Goal: Task Accomplishment & Management: Use online tool/utility

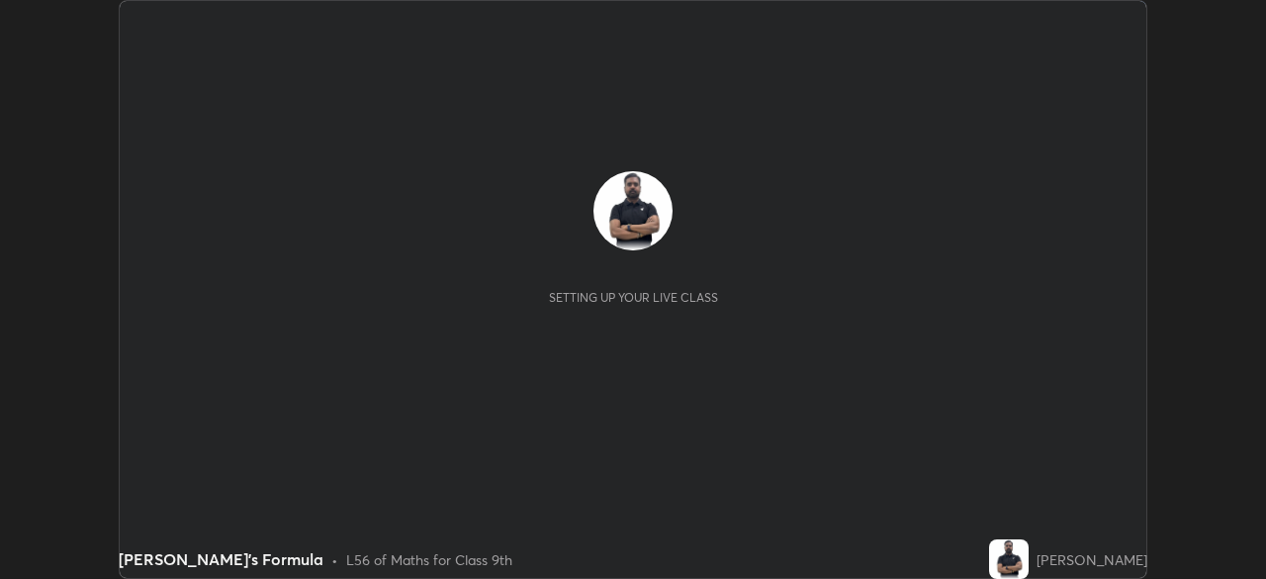
scroll to position [579, 1266]
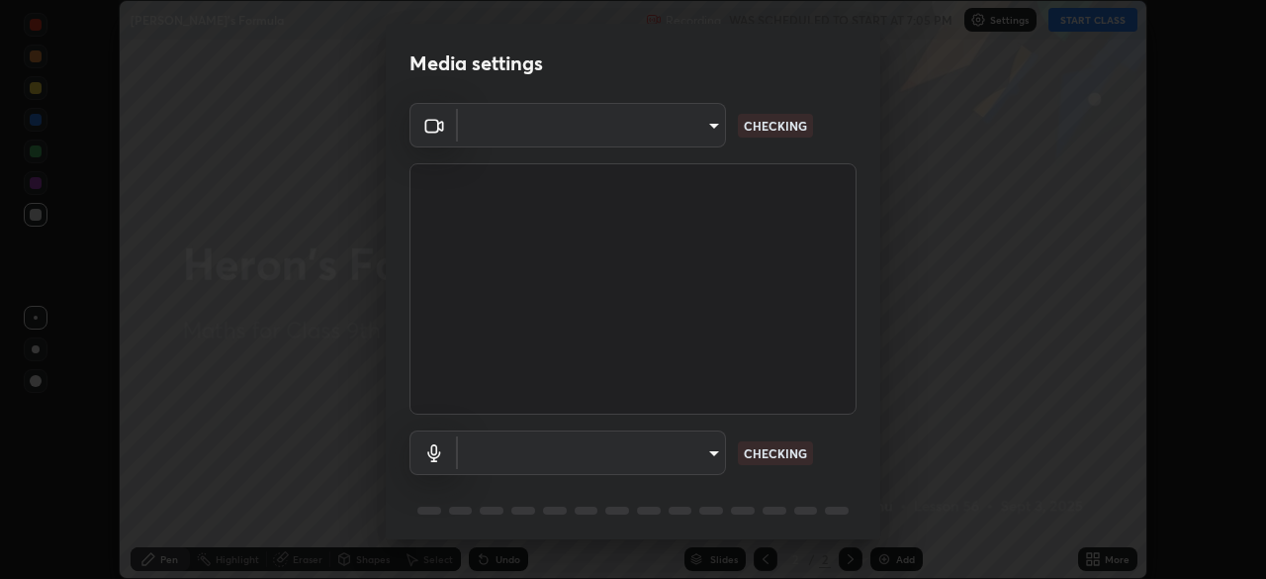
type input "824cd9ca68c16a0db75fabb86eaf50e36462a3173df107398ba699b7f56c7263"
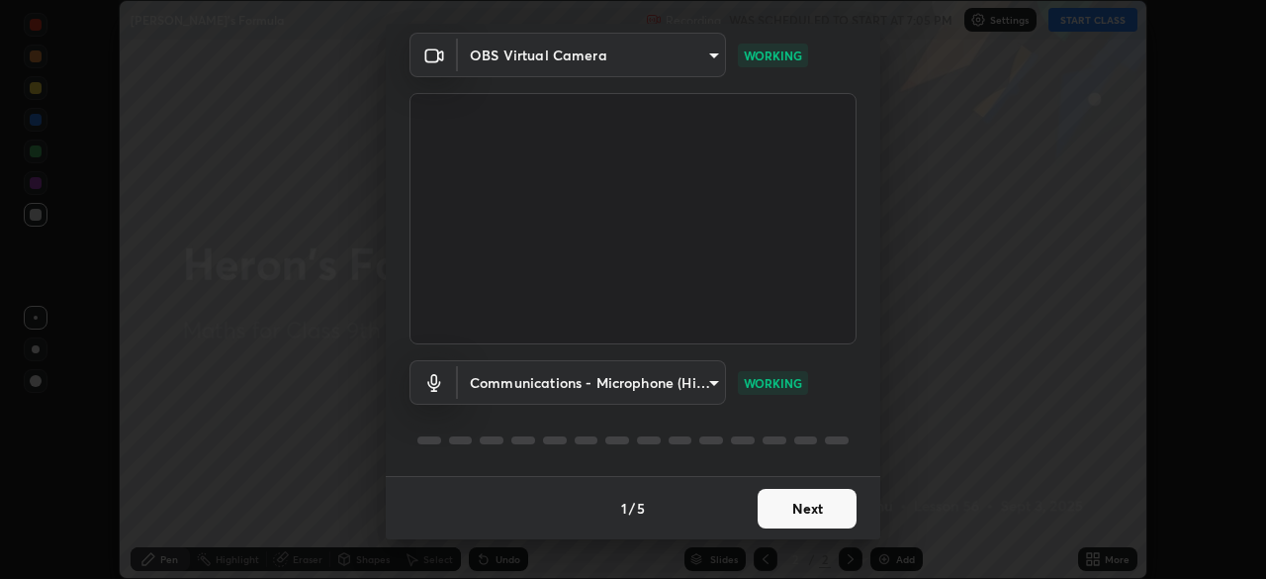
click at [786, 505] on div "1 / 5 Next" at bounding box center [633, 507] width 495 height 63
click at [792, 520] on div "1 / 5 Next" at bounding box center [633, 507] width 495 height 63
click at [770, 384] on p "NO FEED" at bounding box center [769, 383] width 51 height 18
click at [698, 390] on body "Erase all Heron's Formula Recording WAS SCHEDULED TO START AT 7:05 PM Settings …" at bounding box center [633, 289] width 1266 height 579
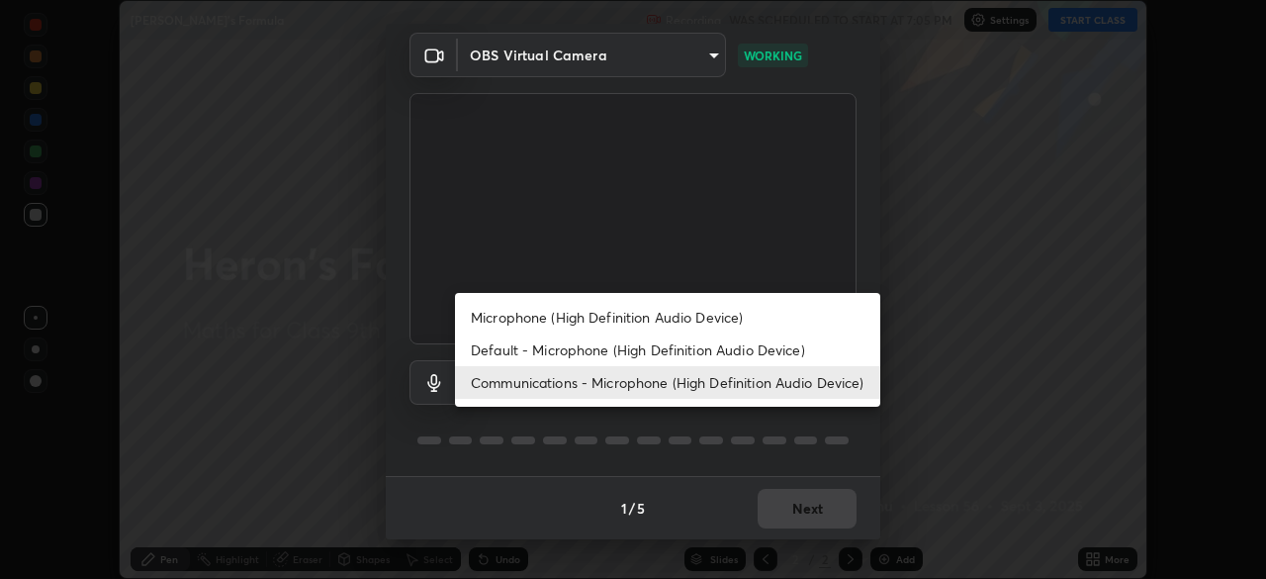
click at [735, 352] on li "Default - Microphone (High Definition Audio Device)" at bounding box center [667, 349] width 425 height 33
type input "default"
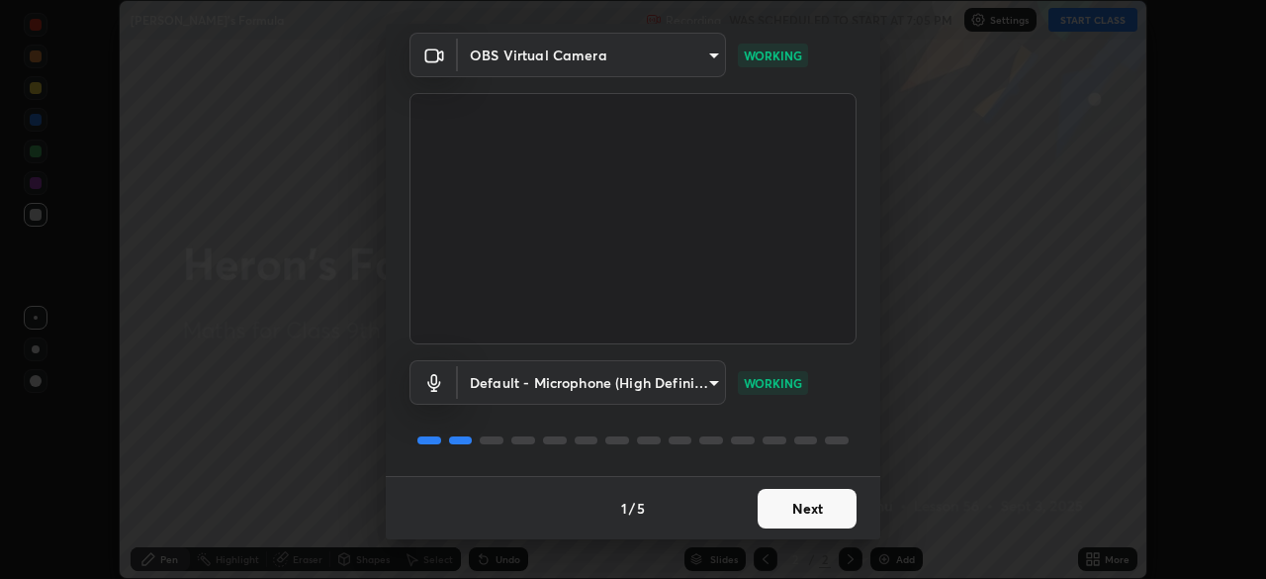
click at [796, 511] on button "Next" at bounding box center [807, 509] width 99 height 40
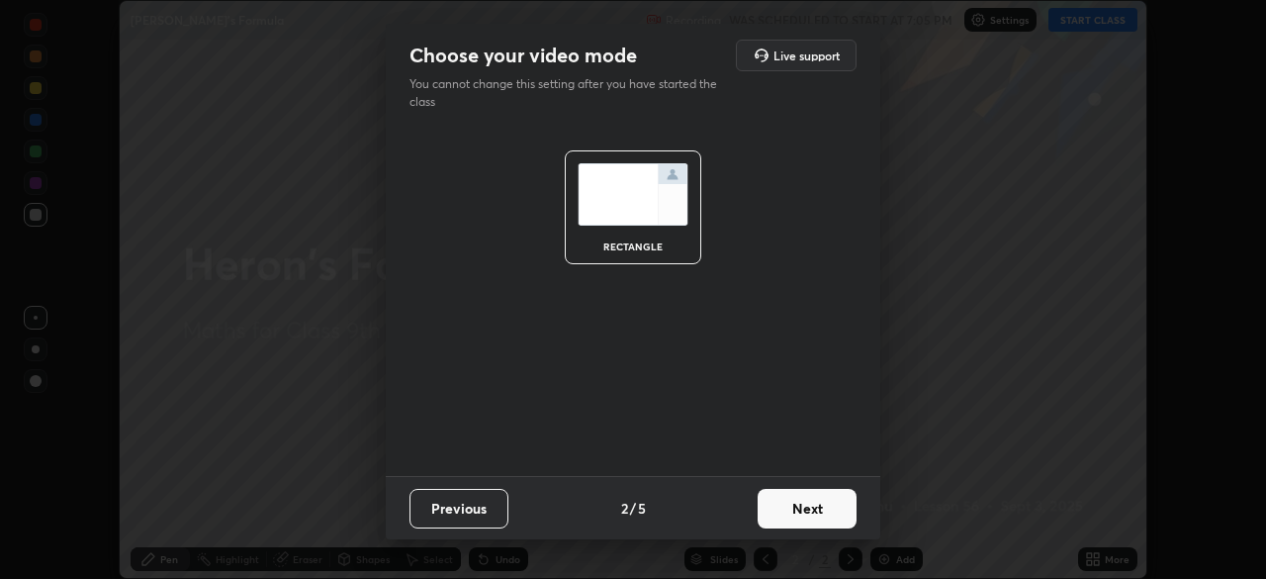
scroll to position [0, 0]
click at [801, 512] on button "Next" at bounding box center [807, 509] width 99 height 40
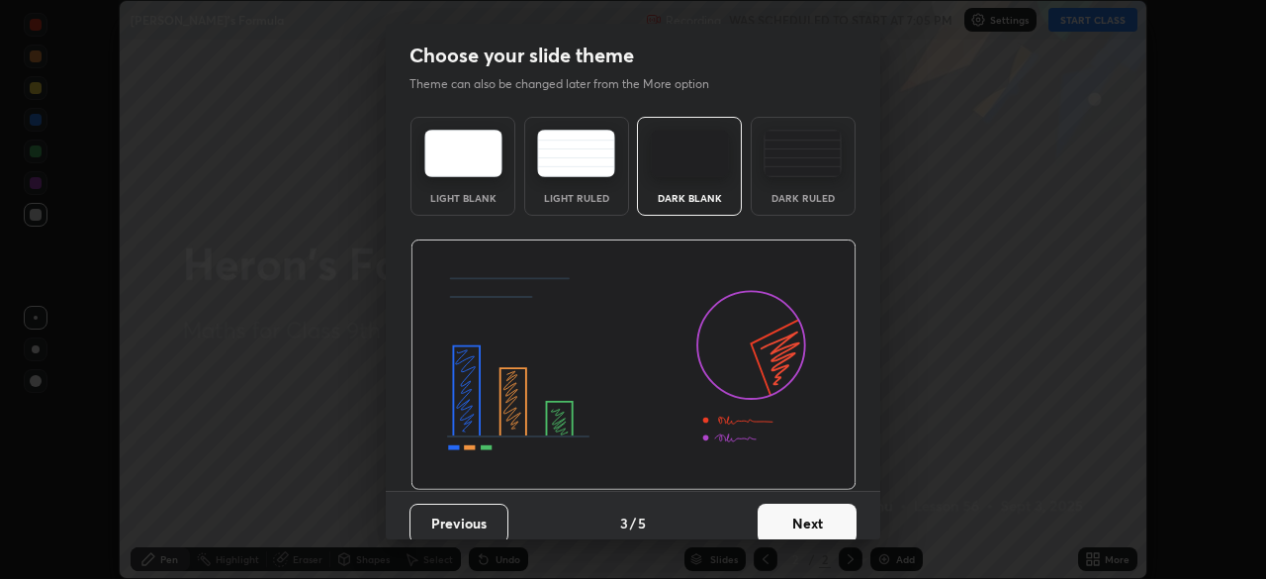
scroll to position [15, 0]
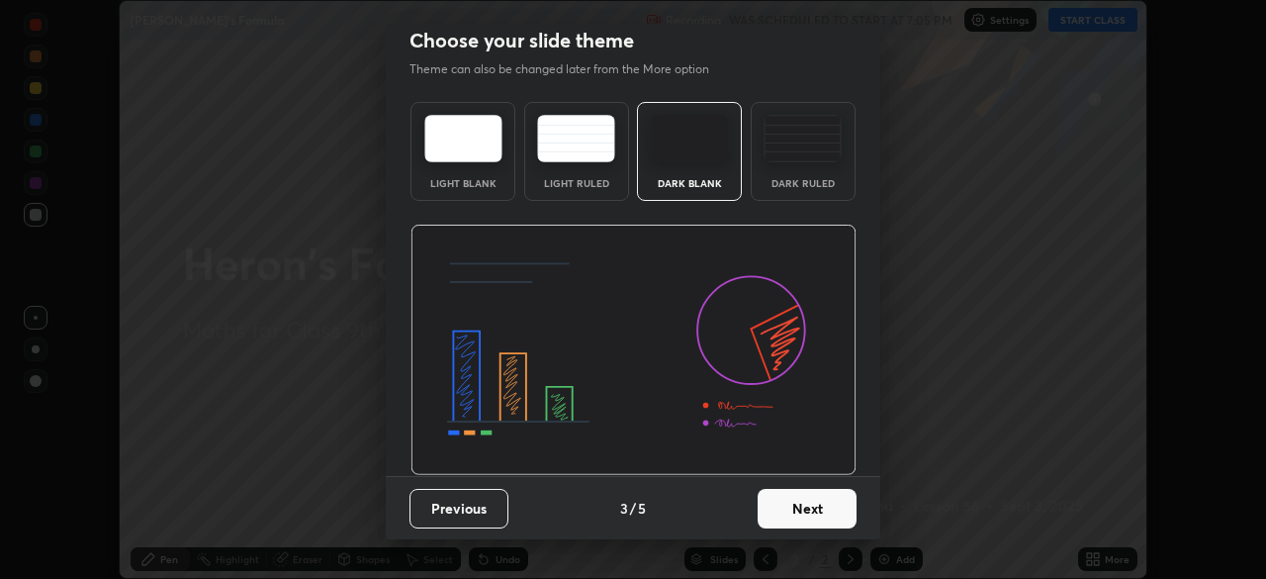
click at [794, 504] on button "Next" at bounding box center [807, 509] width 99 height 40
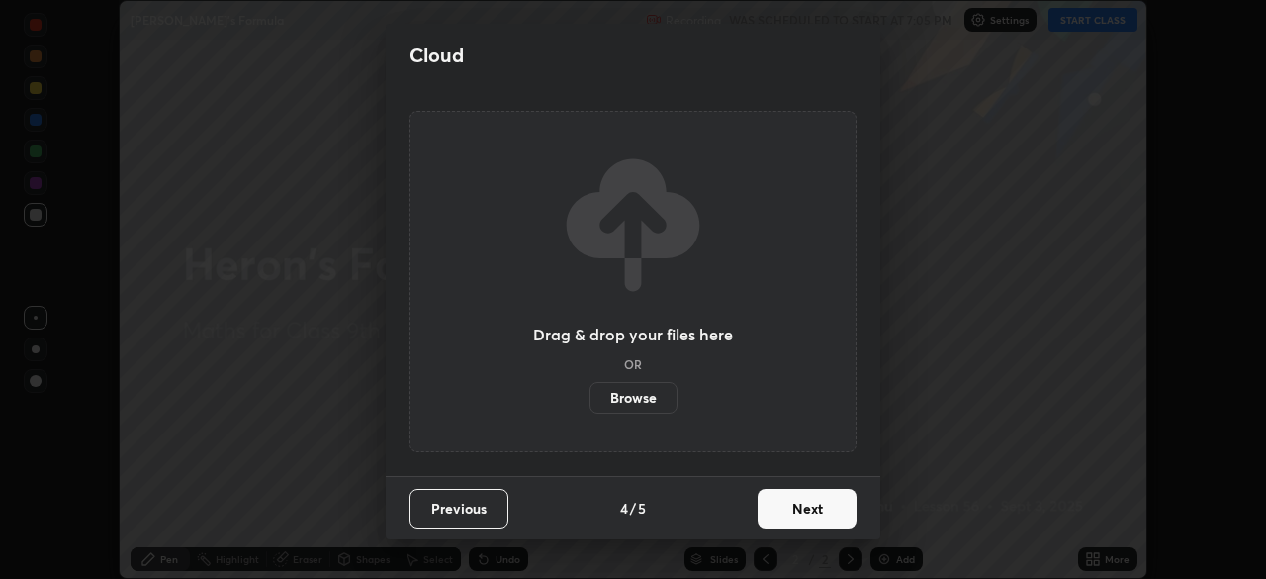
scroll to position [0, 0]
click at [801, 514] on button "Next" at bounding box center [807, 509] width 99 height 40
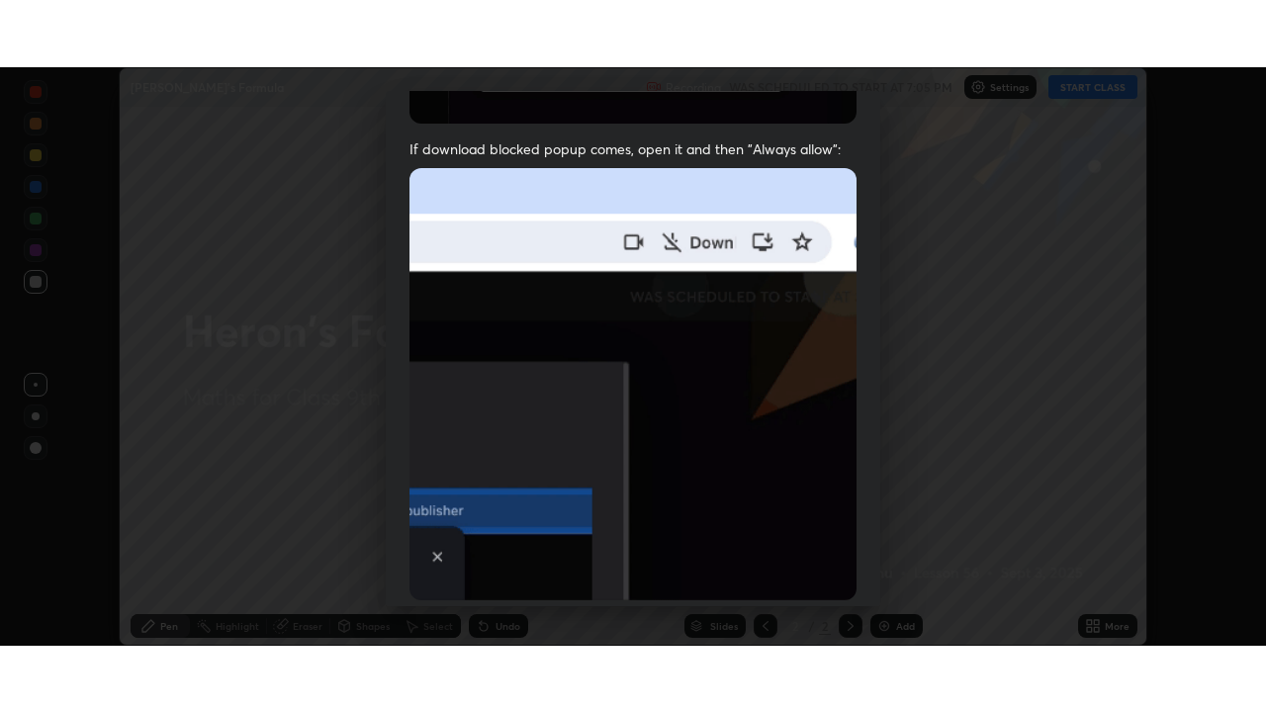
scroll to position [474, 0]
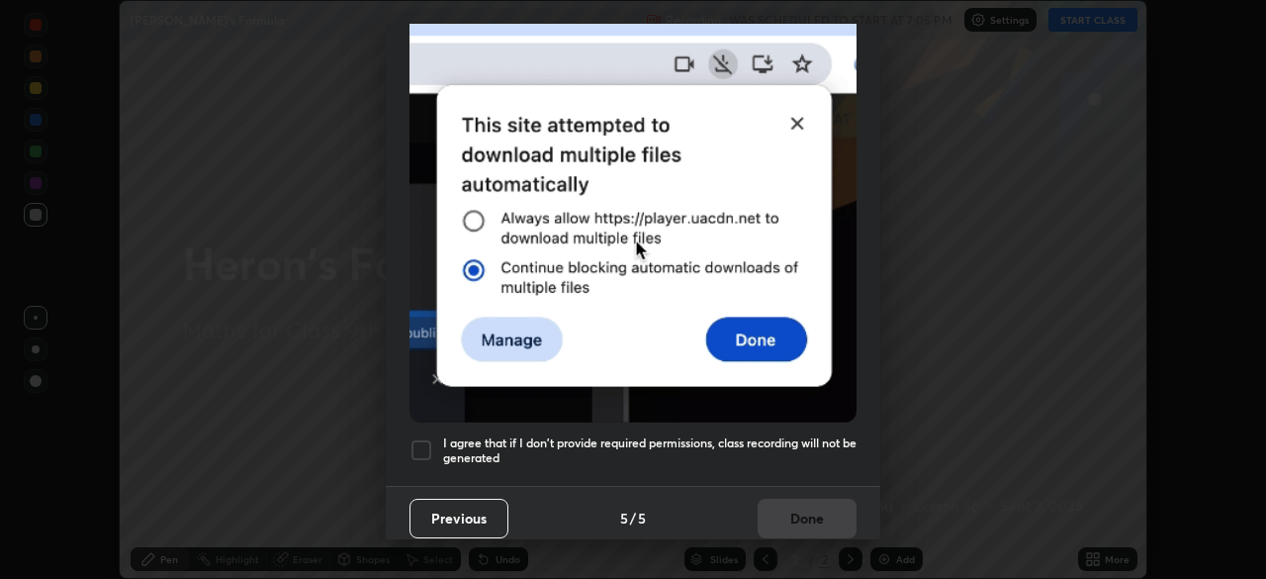
click at [779, 443] on h5 "I agree that if I don't provide required permissions, class recording will not …" at bounding box center [649, 450] width 413 height 31
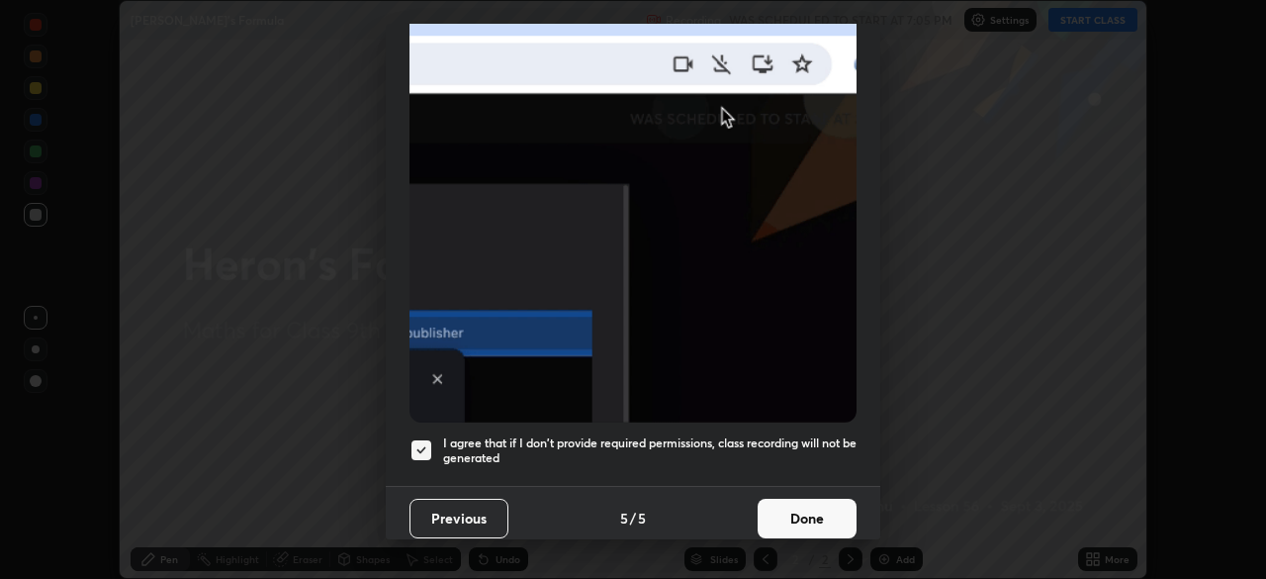
click at [777, 509] on button "Done" at bounding box center [807, 518] width 99 height 40
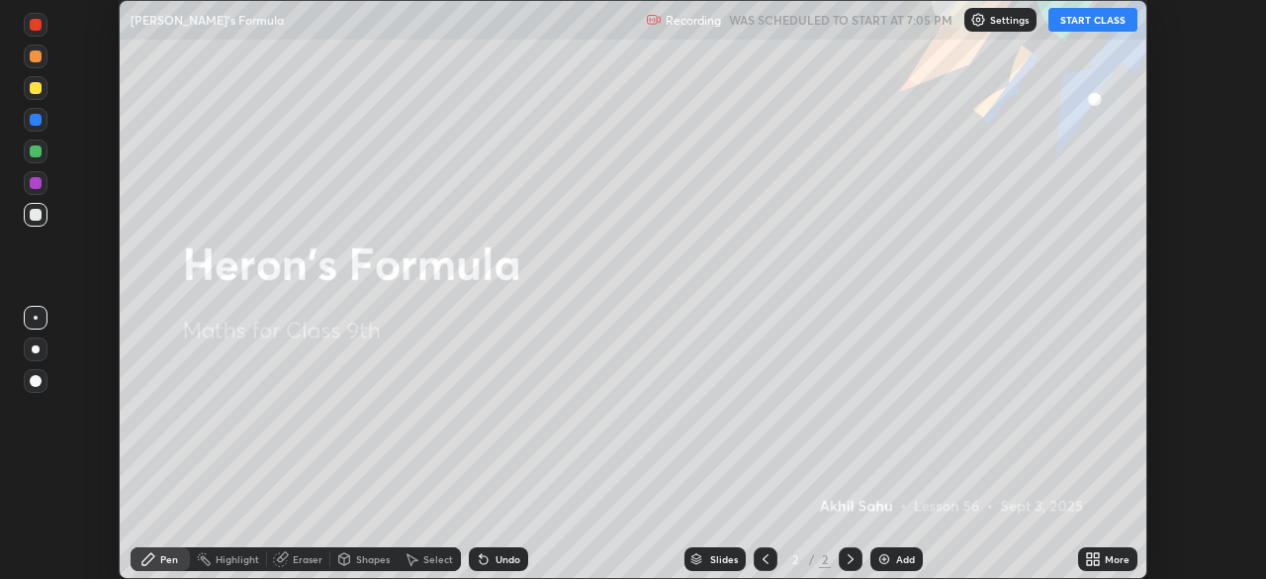
click at [897, 555] on div "Add" at bounding box center [905, 559] width 19 height 10
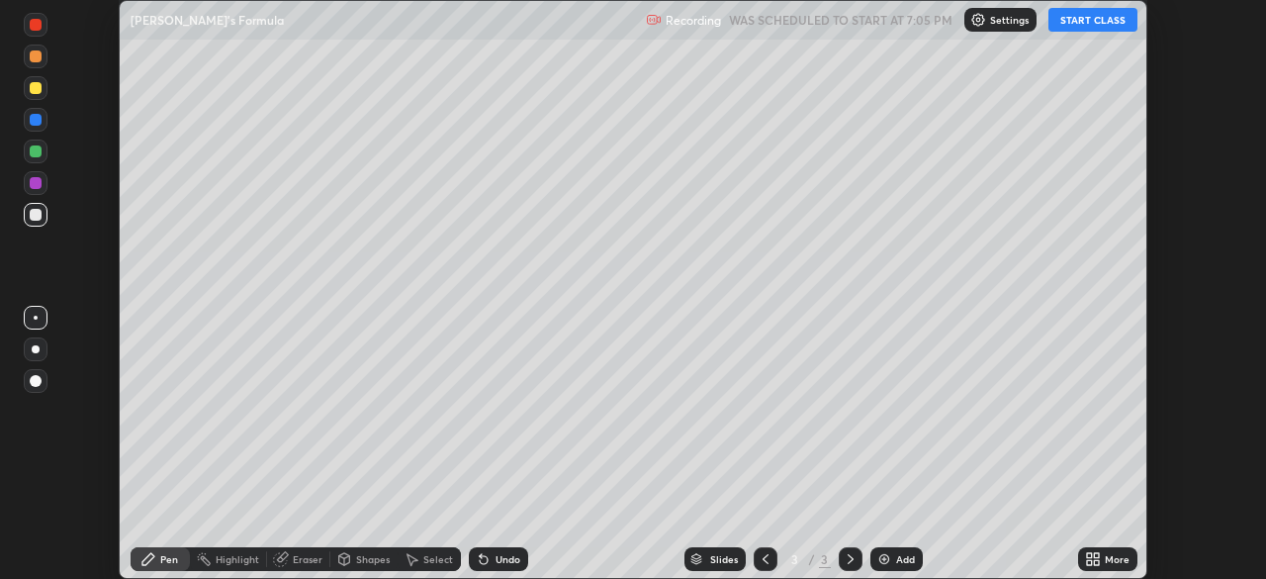
click at [1094, 562] on icon at bounding box center [1096, 562] width 5 height 5
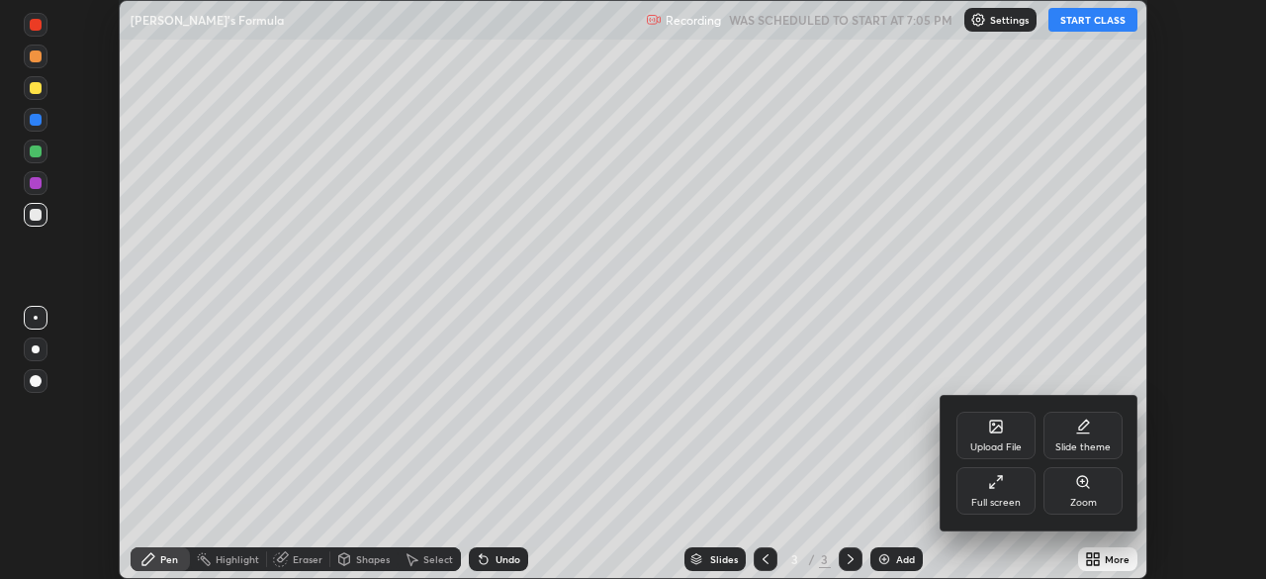
click at [996, 484] on icon at bounding box center [996, 482] width 16 height 16
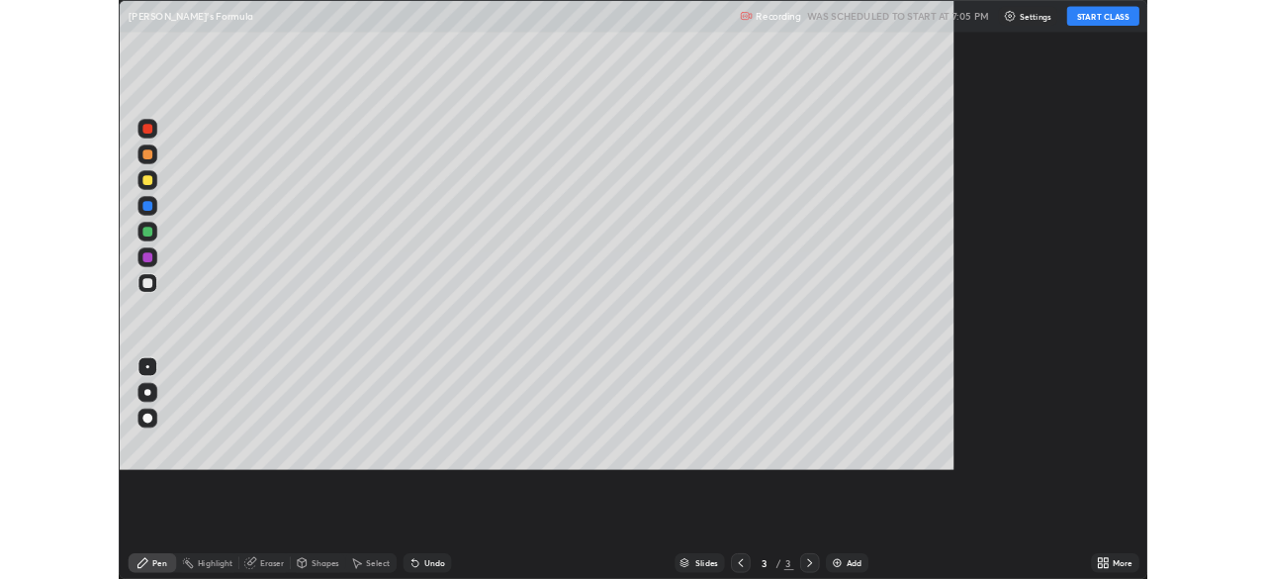
scroll to position [712, 1266]
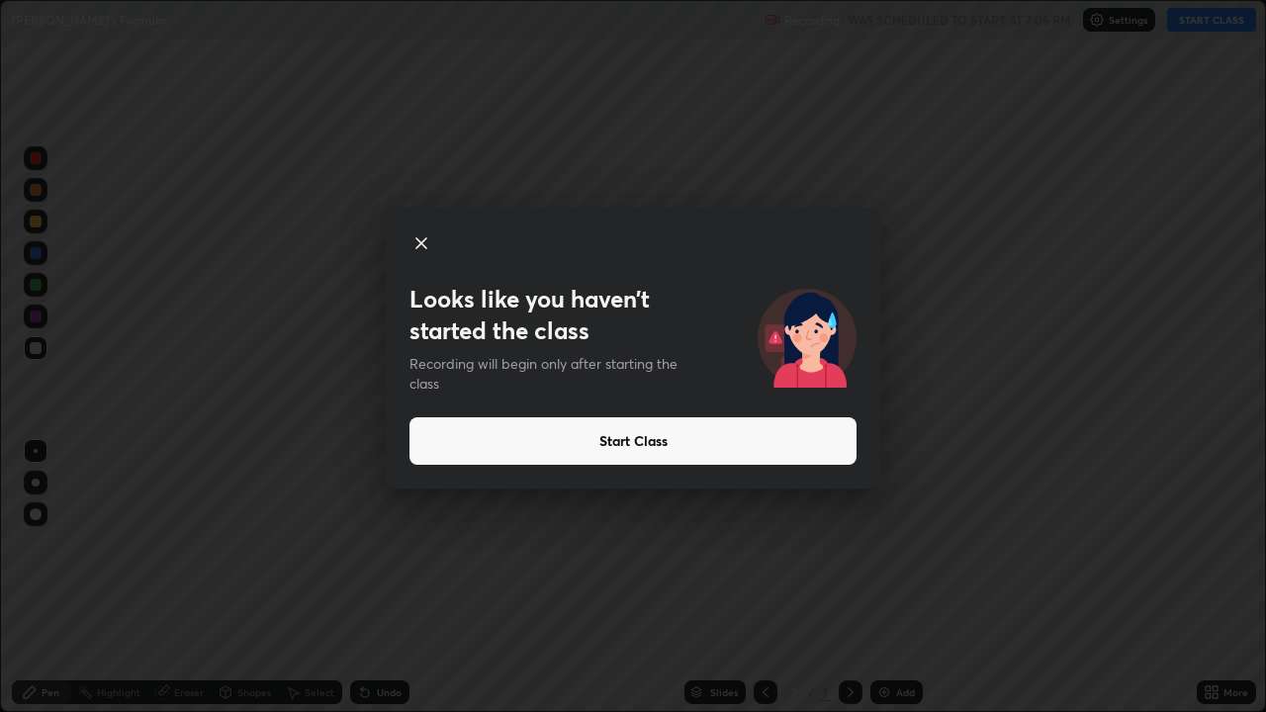
click at [637, 443] on button "Start Class" at bounding box center [632, 440] width 447 height 47
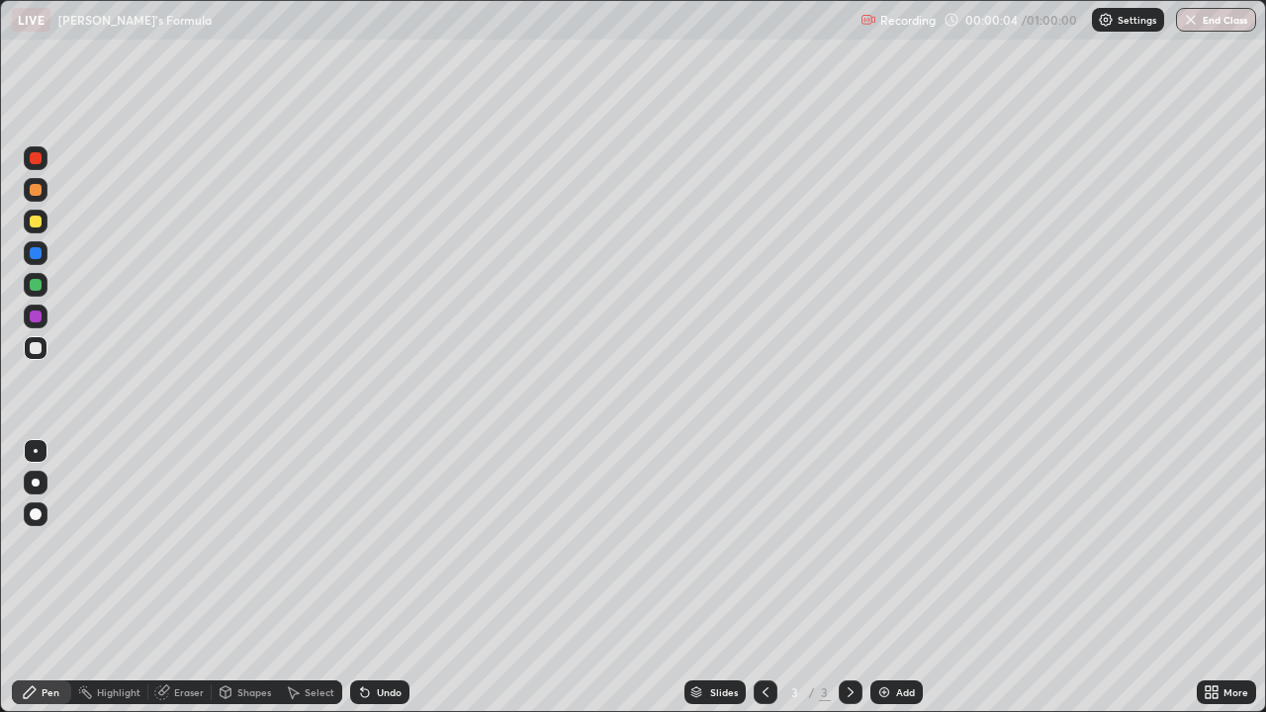
click at [36, 486] on div at bounding box center [36, 483] width 8 height 8
click at [37, 283] on div at bounding box center [36, 285] width 12 height 12
click at [182, 578] on div "Eraser" at bounding box center [189, 692] width 30 height 10
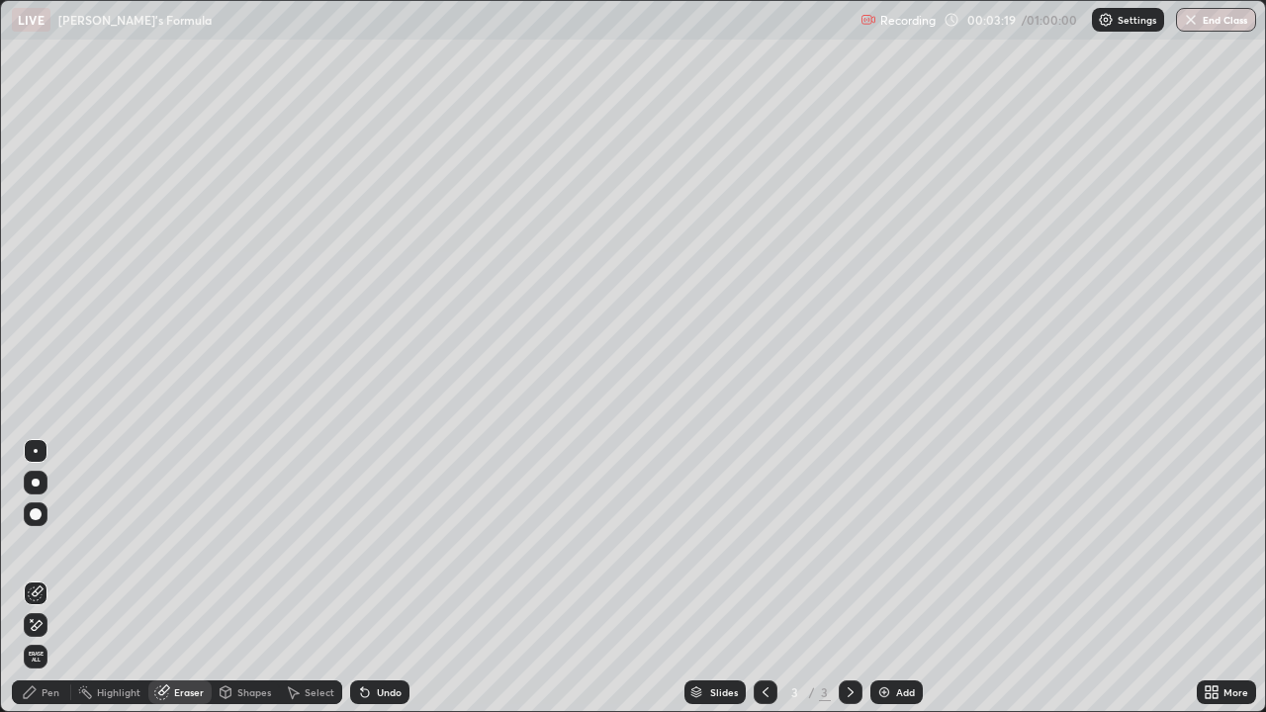
click at [49, 578] on div "Pen" at bounding box center [51, 692] width 18 height 10
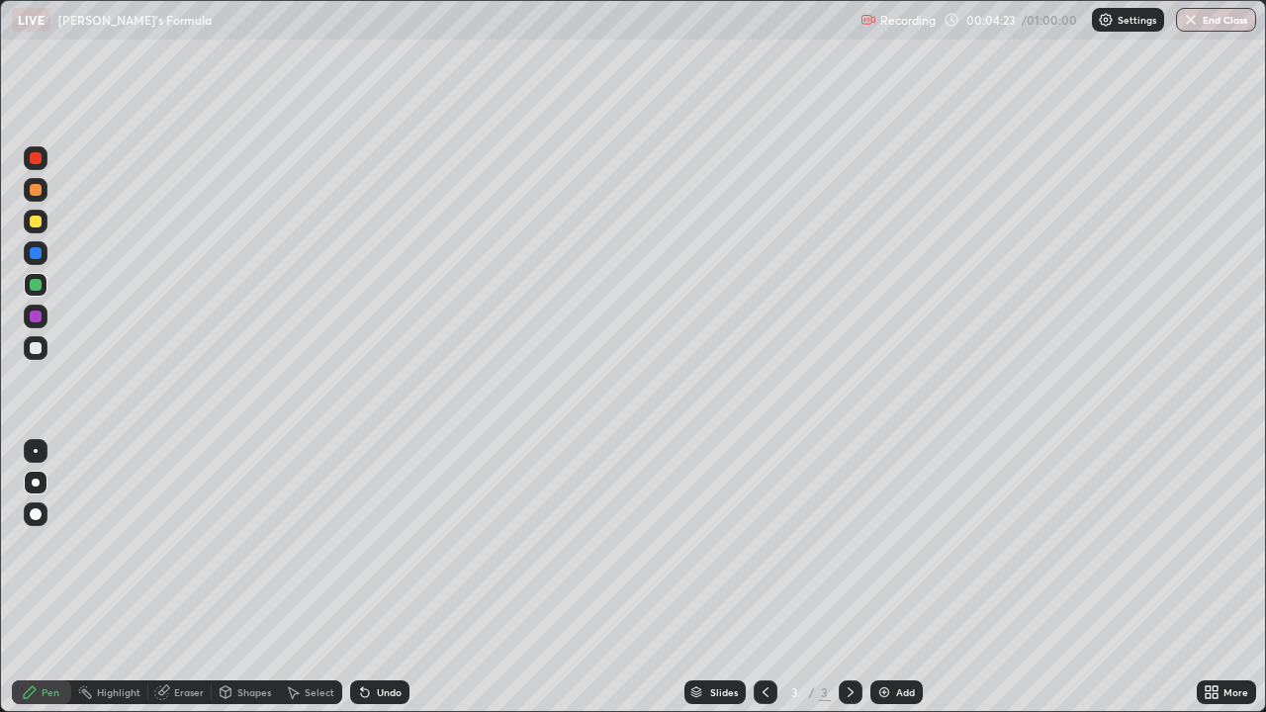
click at [0, 562] on div "Setting up your live class" at bounding box center [633, 356] width 1266 height 712
click at [180, 578] on div "Eraser" at bounding box center [179, 692] width 63 height 24
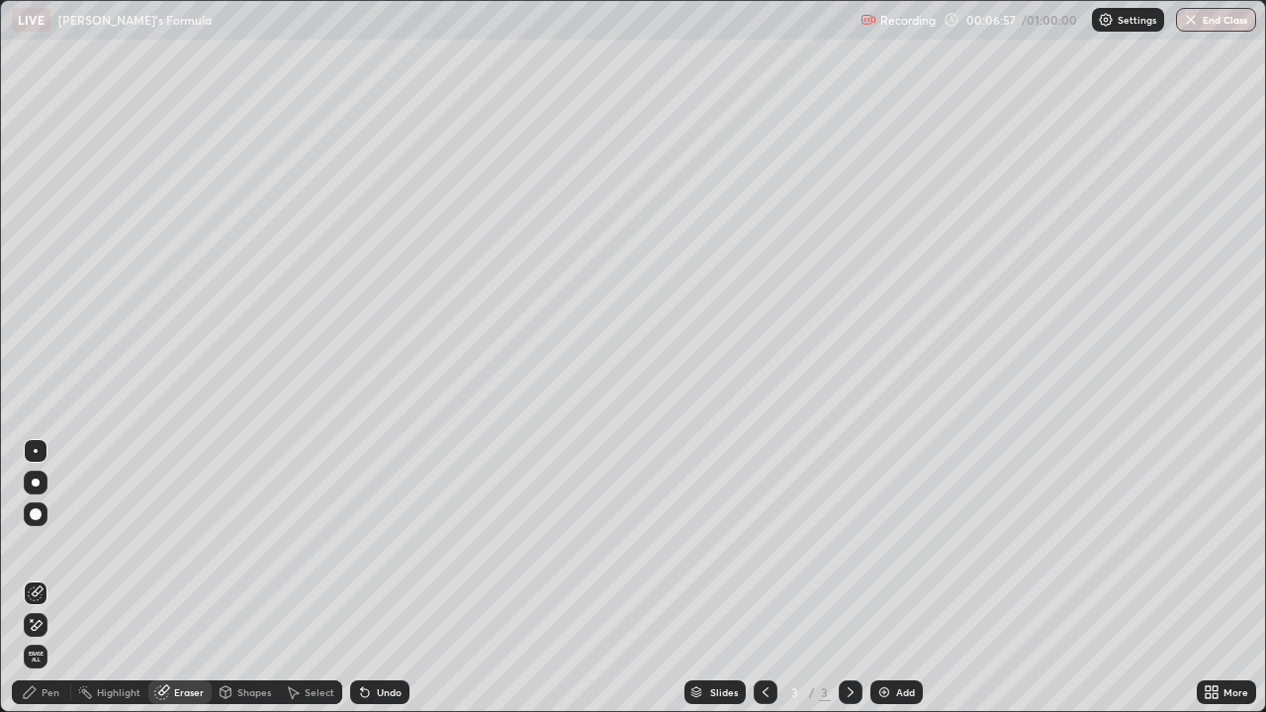
click at [43, 578] on div "Pen" at bounding box center [51, 692] width 18 height 10
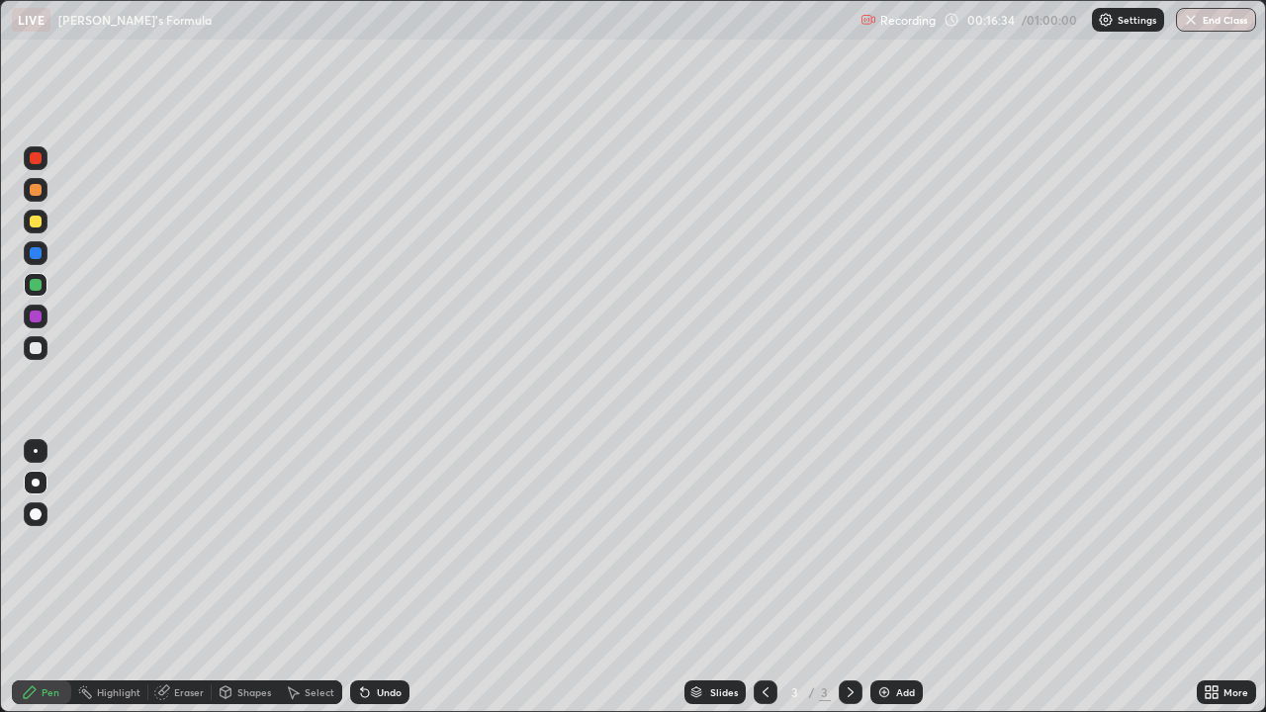
click at [1214, 578] on icon at bounding box center [1215, 695] width 5 height 5
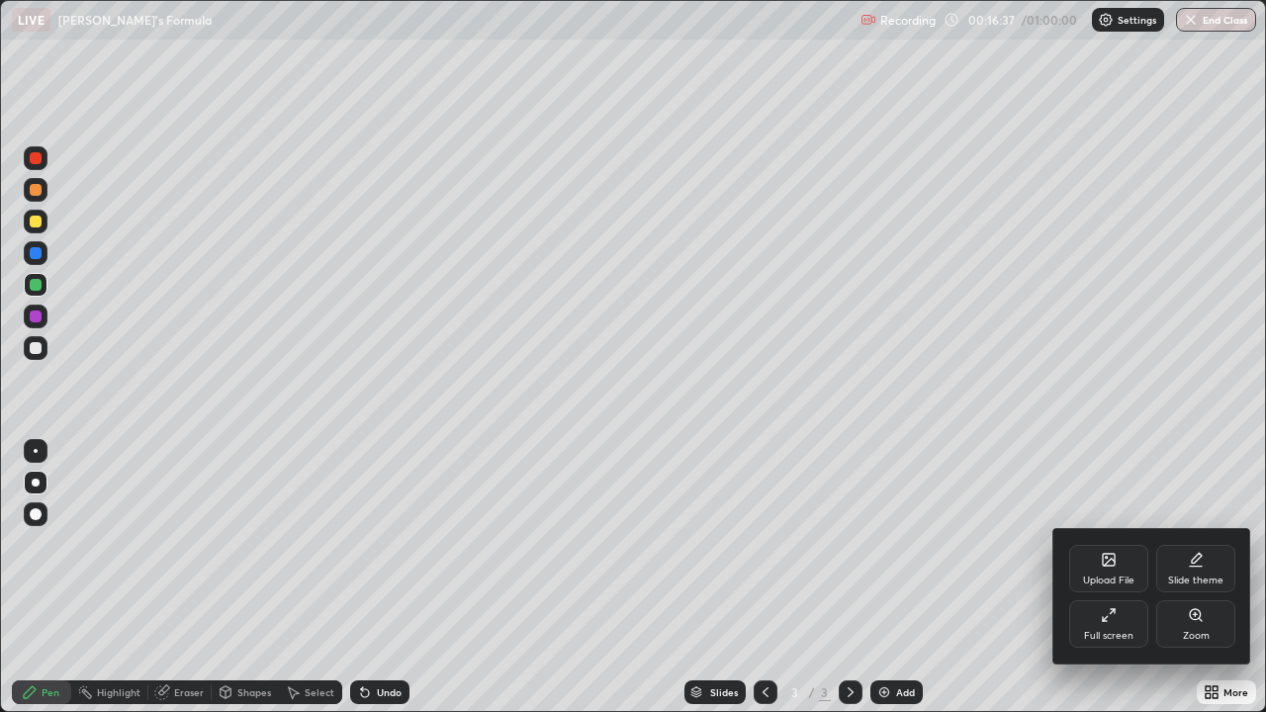
click at [1104, 578] on div "Full screen" at bounding box center [1108, 636] width 49 height 10
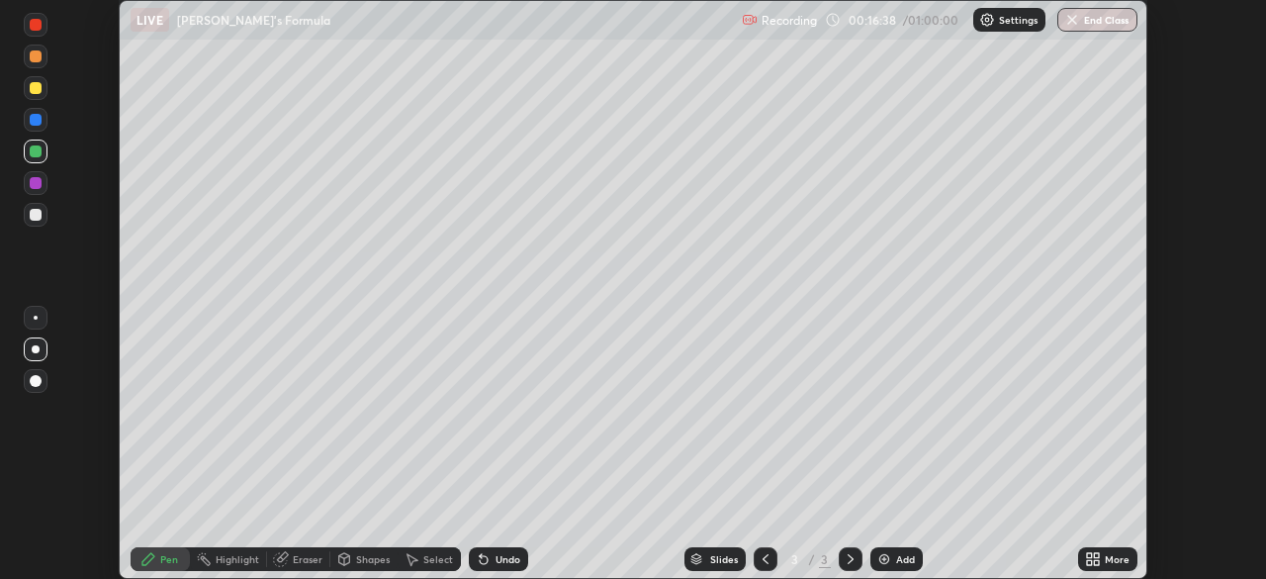
scroll to position [98330, 97642]
click at [1088, 22] on button "End Class" at bounding box center [1097, 20] width 80 height 24
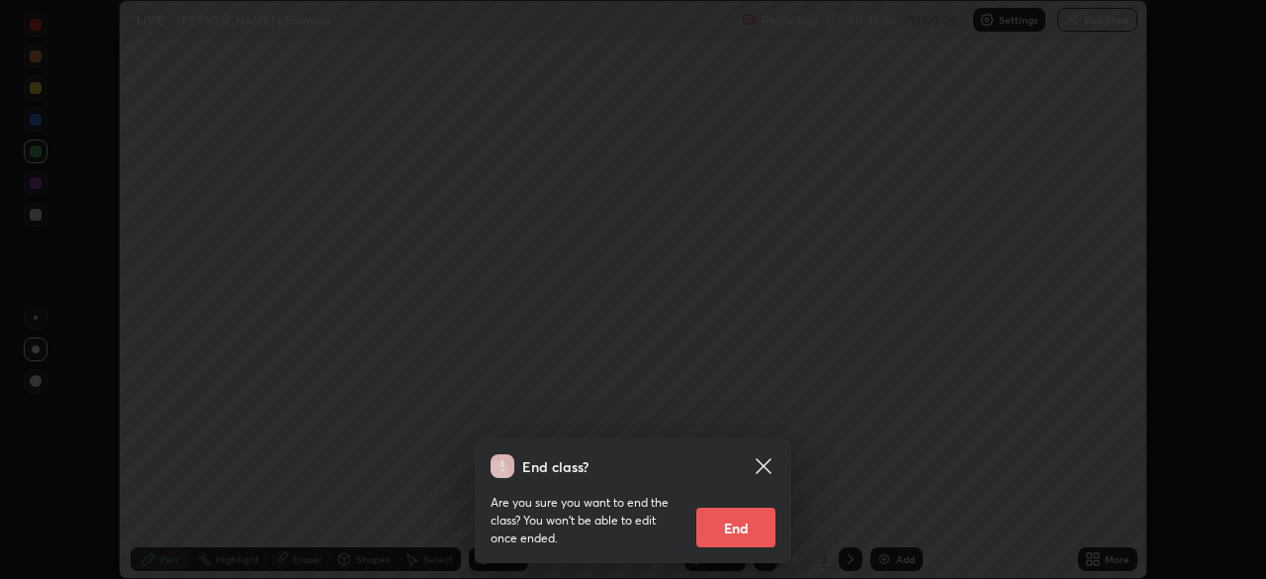
click at [755, 530] on button "End" at bounding box center [735, 527] width 79 height 40
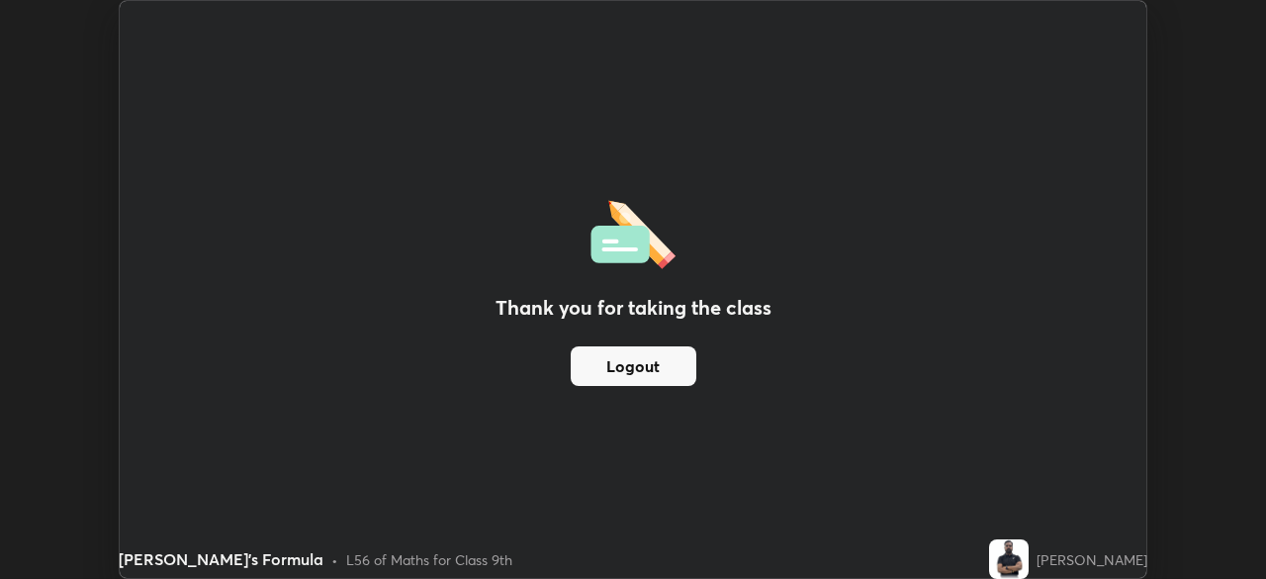
click at [829, 335] on div "Thank you for taking the class Logout" at bounding box center [633, 289] width 1027 height 577
